Goal: Transaction & Acquisition: Download file/media

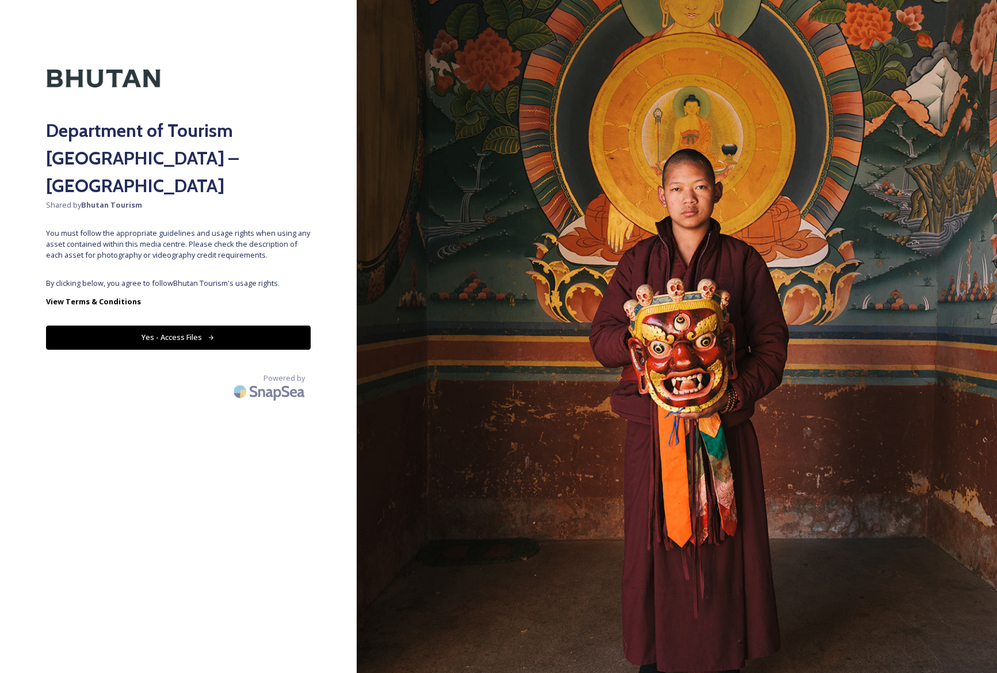
click at [180, 325] on button "Yes - Access Files" at bounding box center [178, 337] width 265 height 24
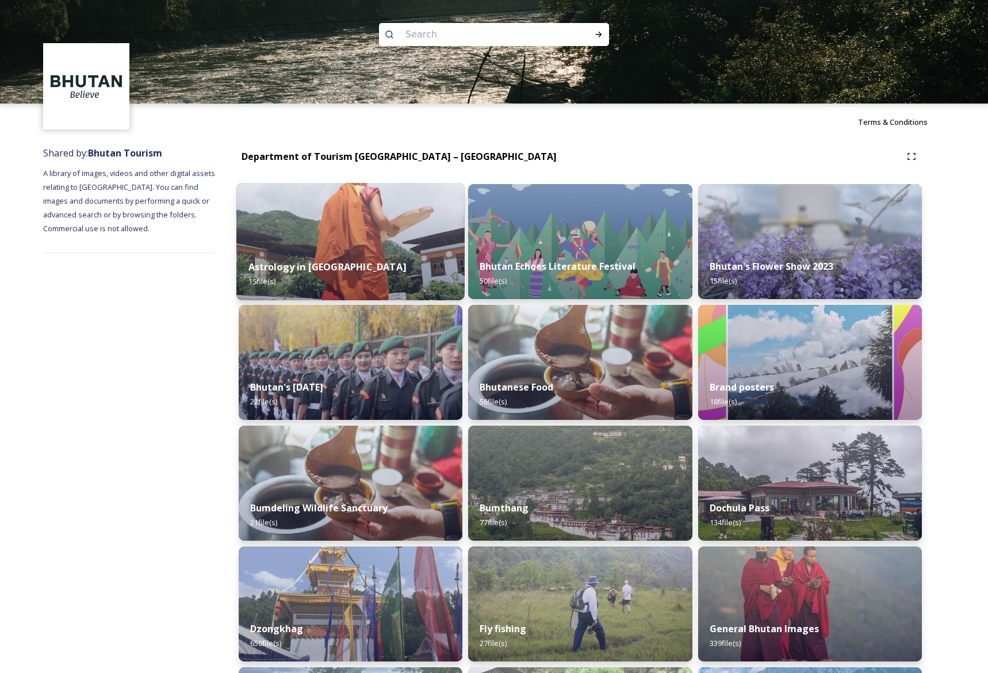
click at [438, 280] on div "Astrology in [GEOGRAPHIC_DATA] 15 file(s)" at bounding box center [350, 274] width 228 height 52
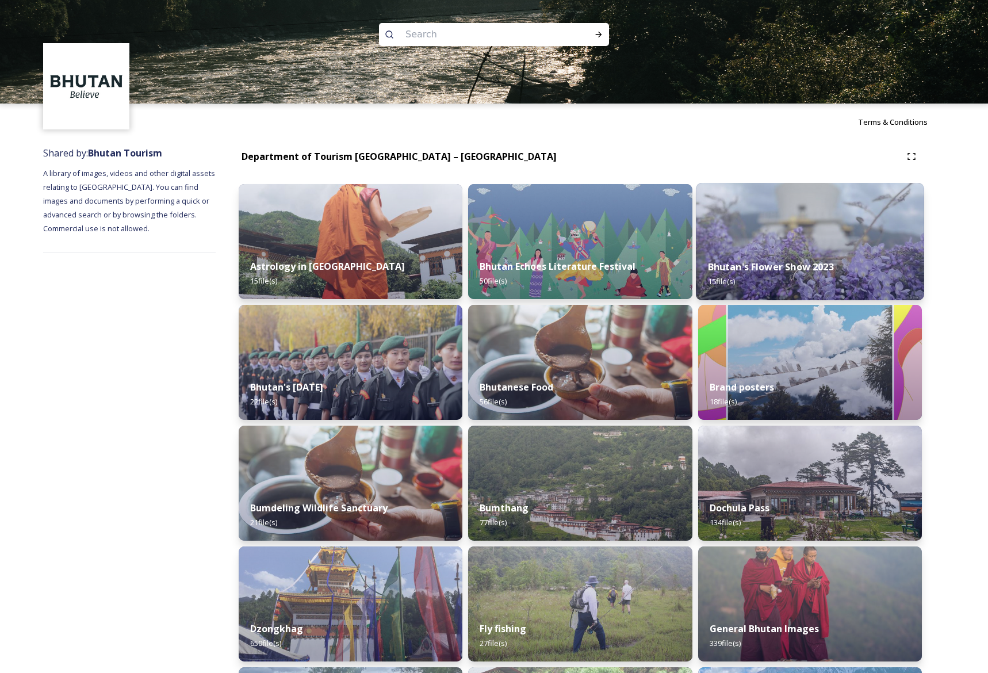
click at [802, 291] on div "Bhutan's Flower Show 2023 15 file(s)" at bounding box center [810, 274] width 228 height 52
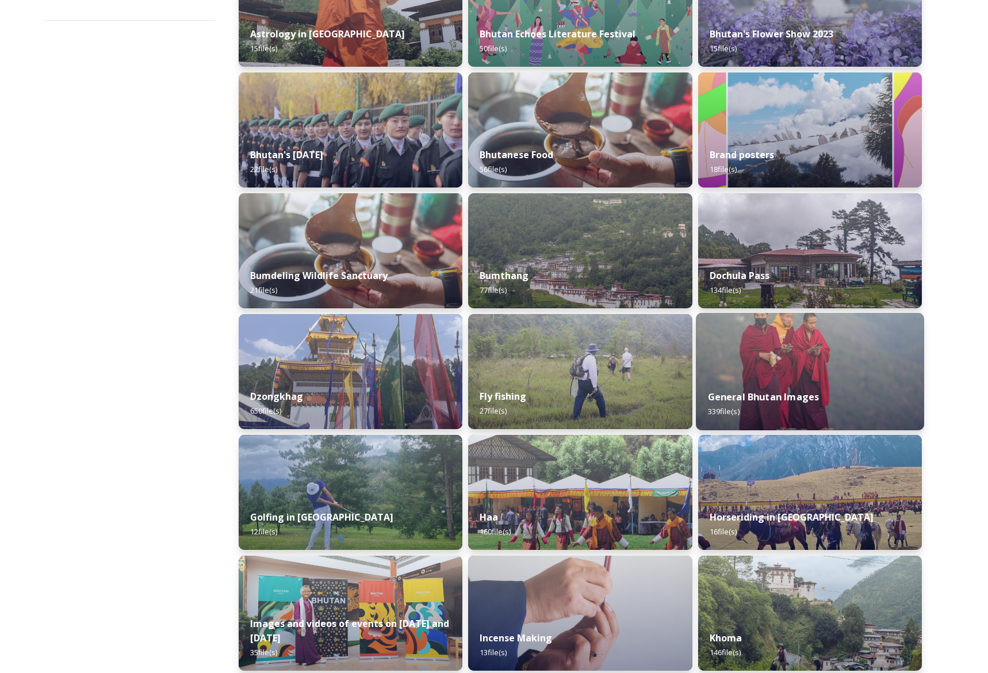
scroll to position [289, 0]
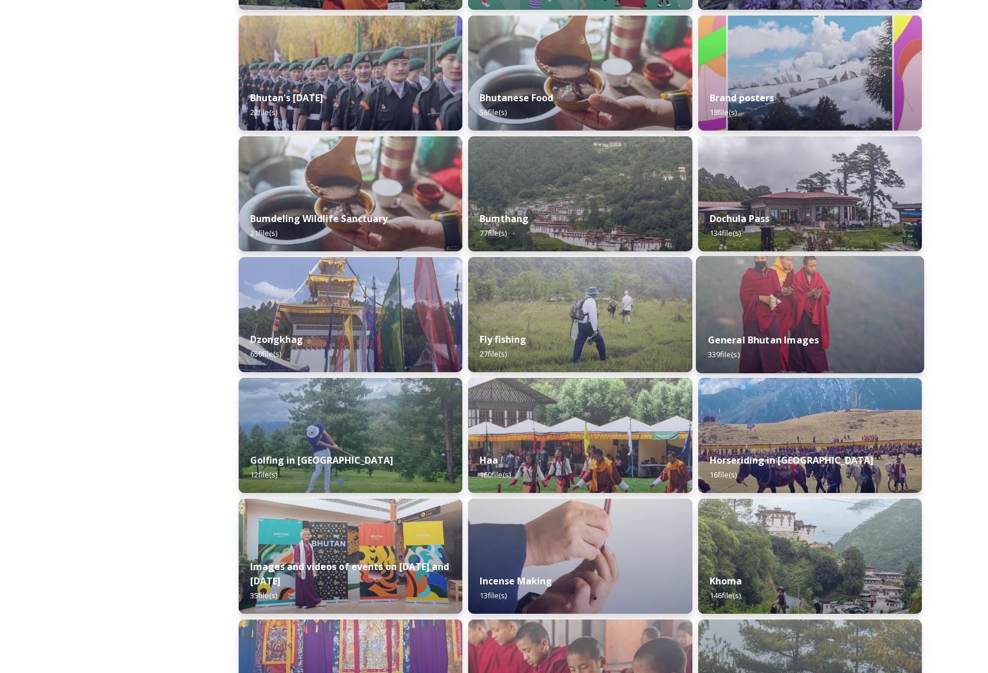
click at [748, 341] on strong "General Bhutan Images" at bounding box center [763, 340] width 112 height 13
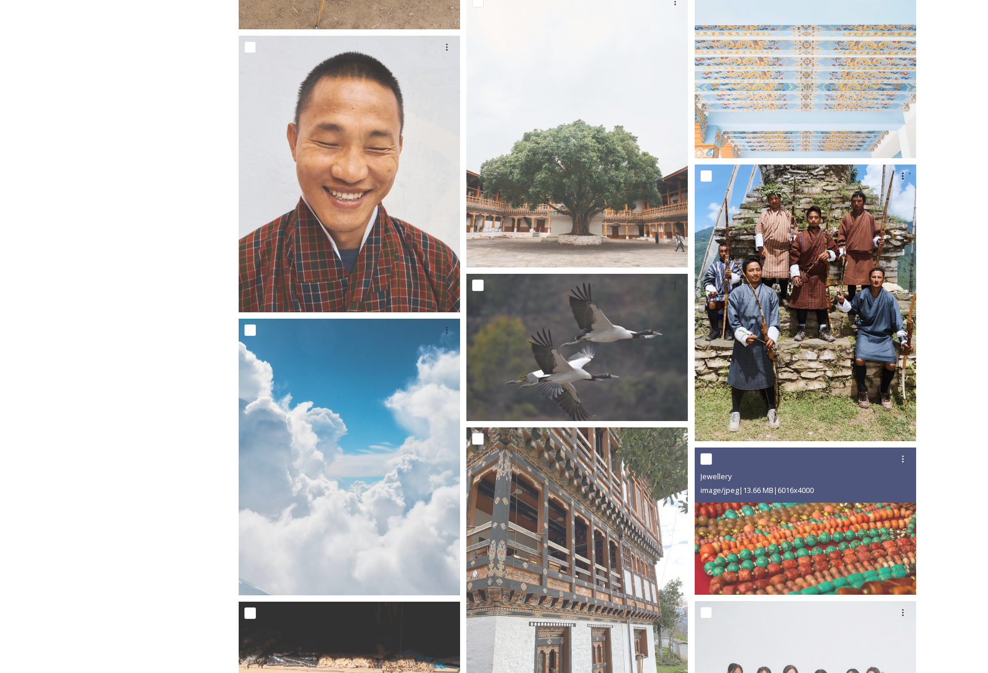
scroll to position [4360, 0]
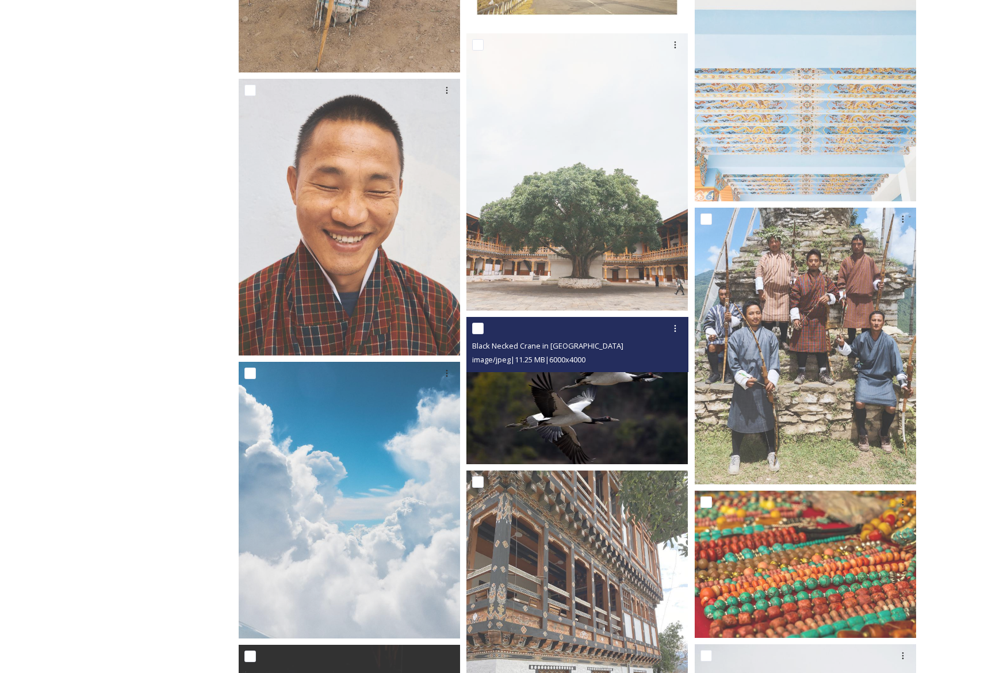
click at [655, 390] on img at bounding box center [576, 391] width 221 height 148
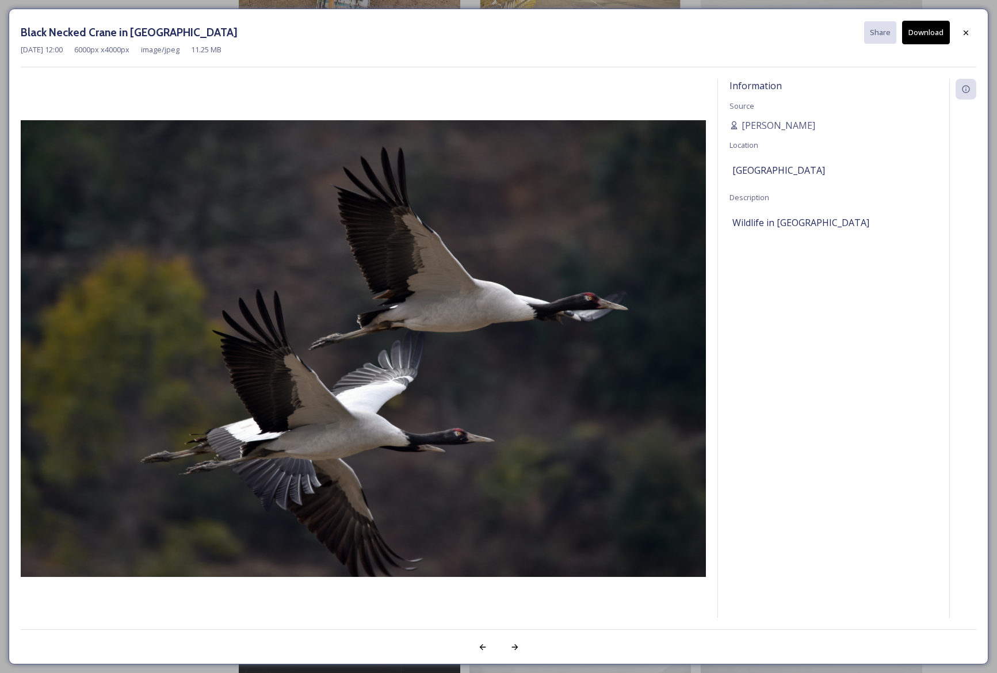
click at [925, 30] on button "Download" at bounding box center [926, 33] width 48 height 24
click at [962, 29] on icon at bounding box center [965, 32] width 9 height 9
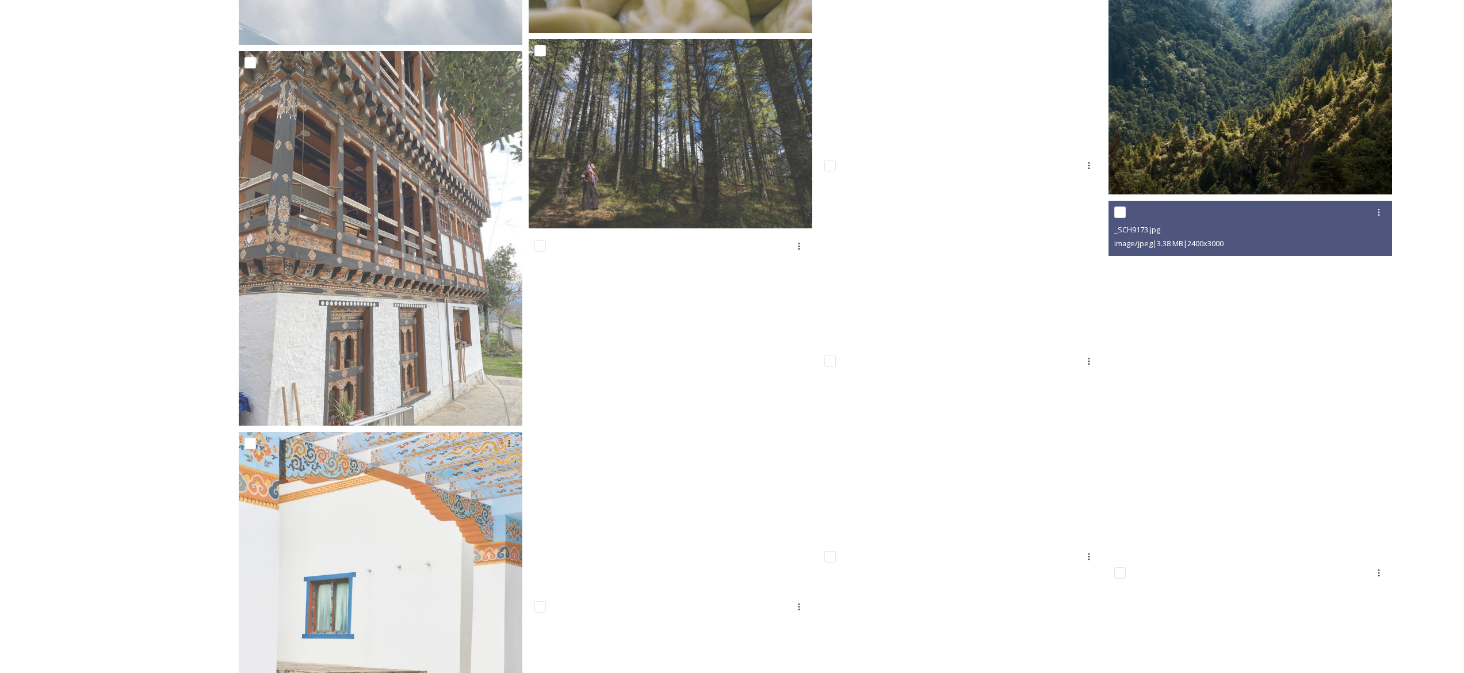
scroll to position [5440, 0]
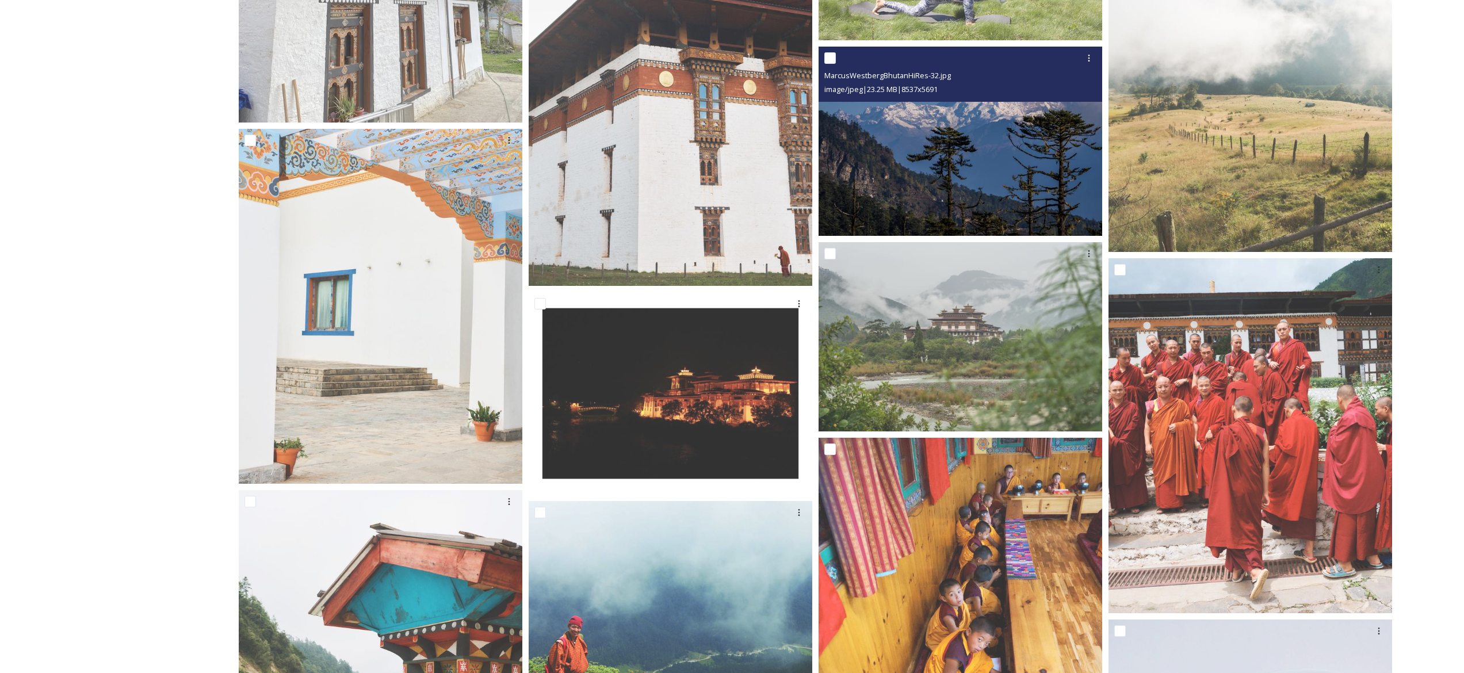
click at [996, 188] on img at bounding box center [960, 141] width 284 height 189
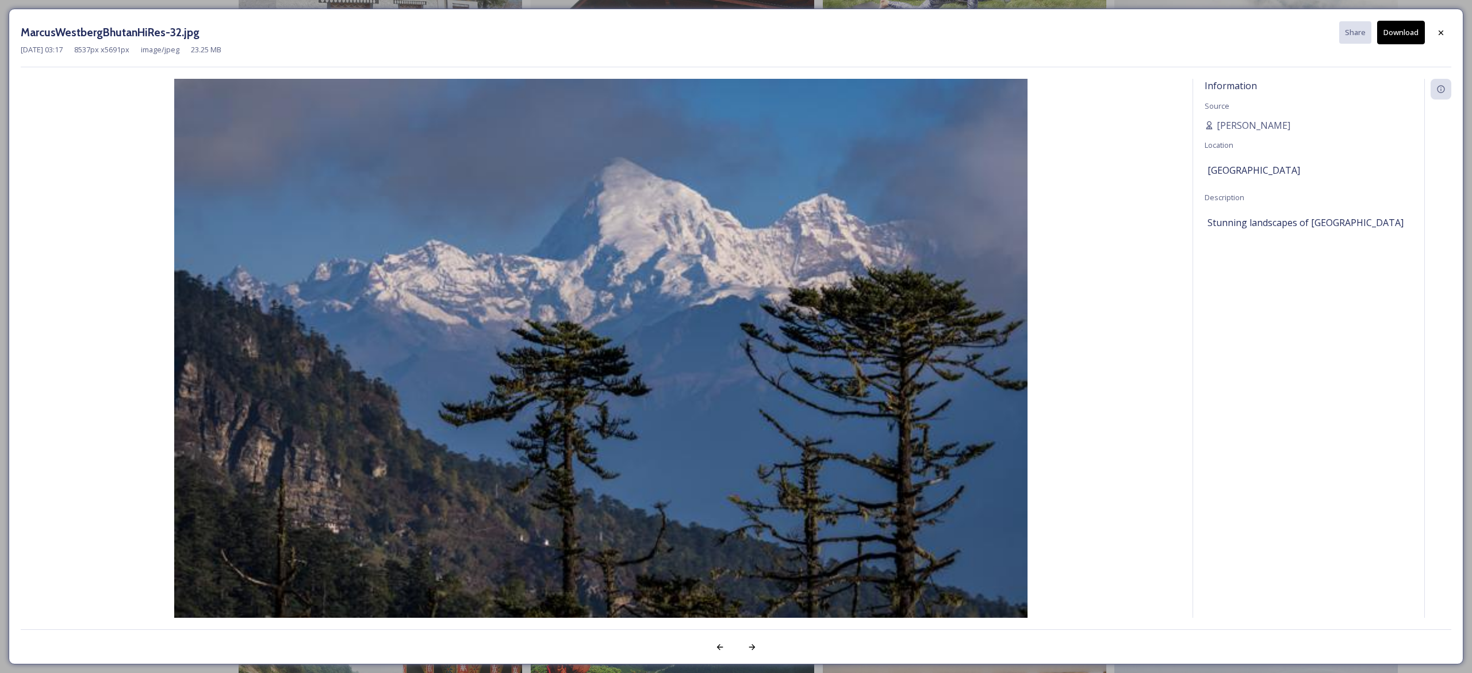
click at [996, 30] on icon at bounding box center [1441, 32] width 9 height 9
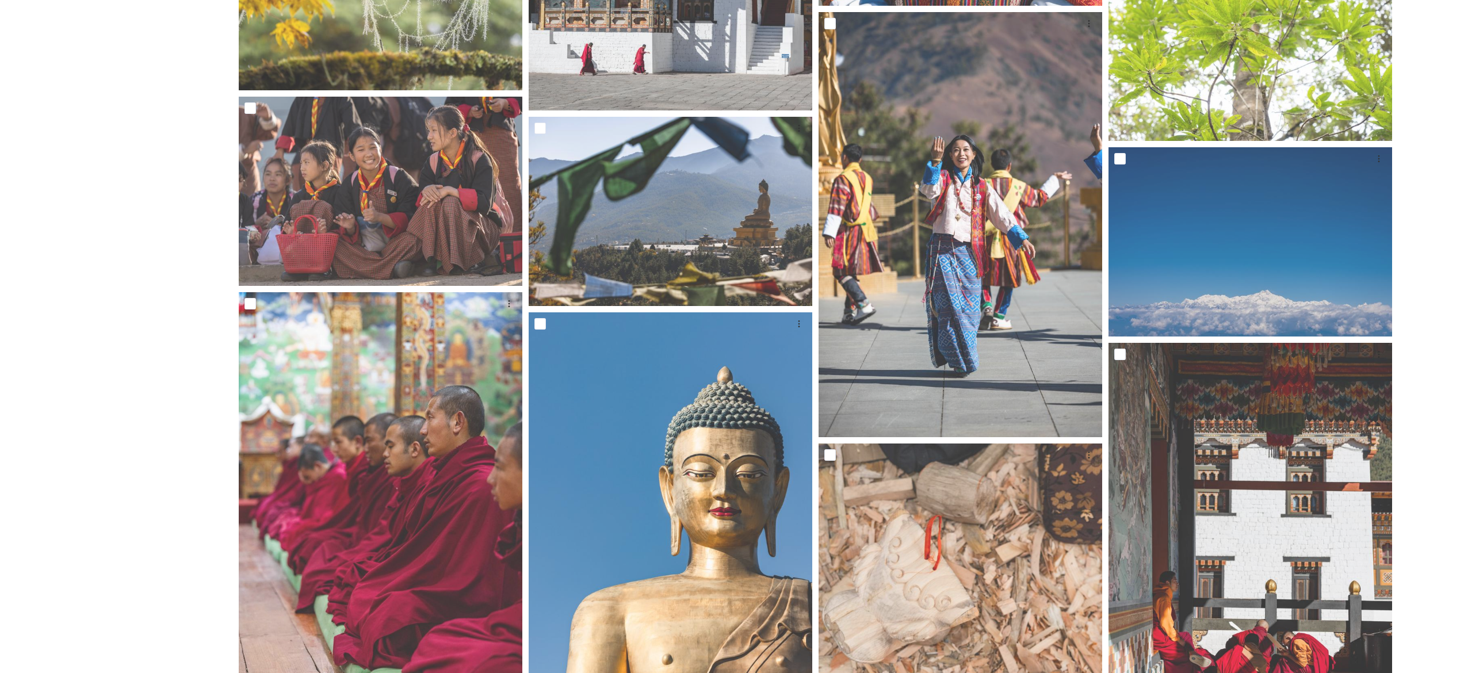
scroll to position [16491, 0]
